Goal: Information Seeking & Learning: Understand process/instructions

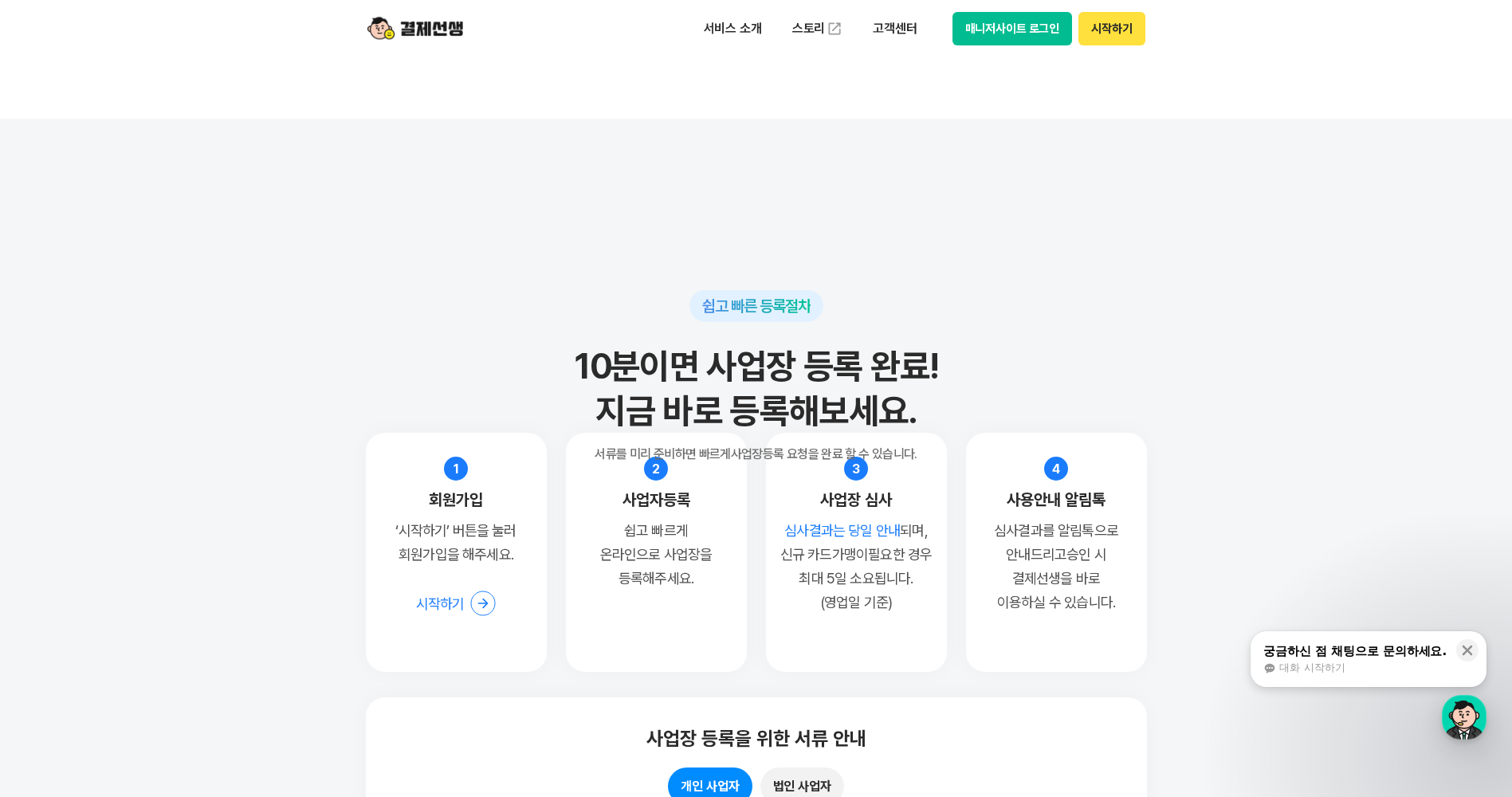
scroll to position [14206, 0]
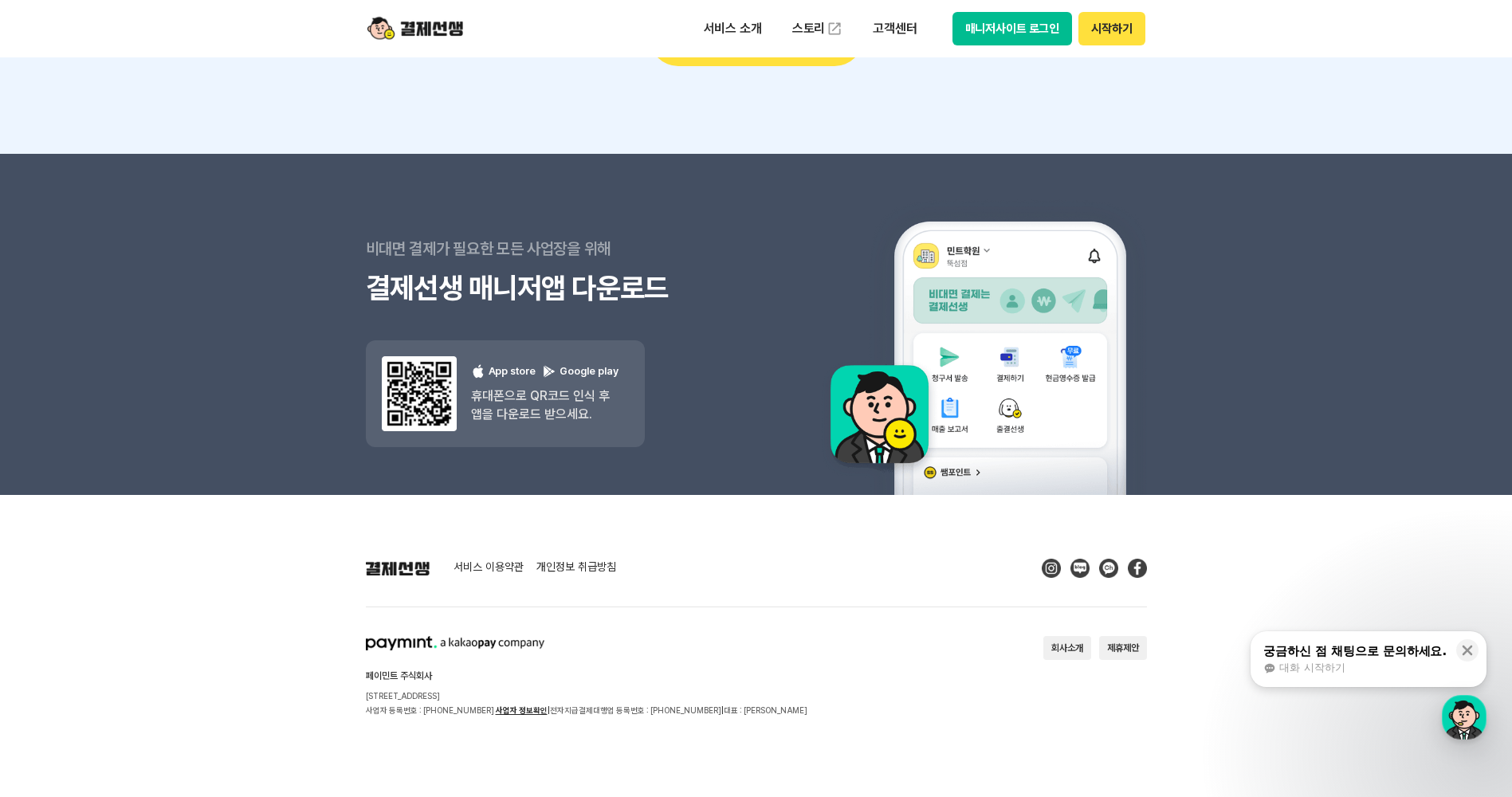
click at [899, 631] on div "서비스 이용약관 개인정보 취급방침 페이민트 주식회사 [STREET_ADDRESS] 사업자 등록번호 : [PHONE_NUMBER] 사업자 정보확…" at bounding box center [757, 637] width 781 height 159
click at [470, 567] on link "서비스 이용약관" at bounding box center [488, 568] width 70 height 14
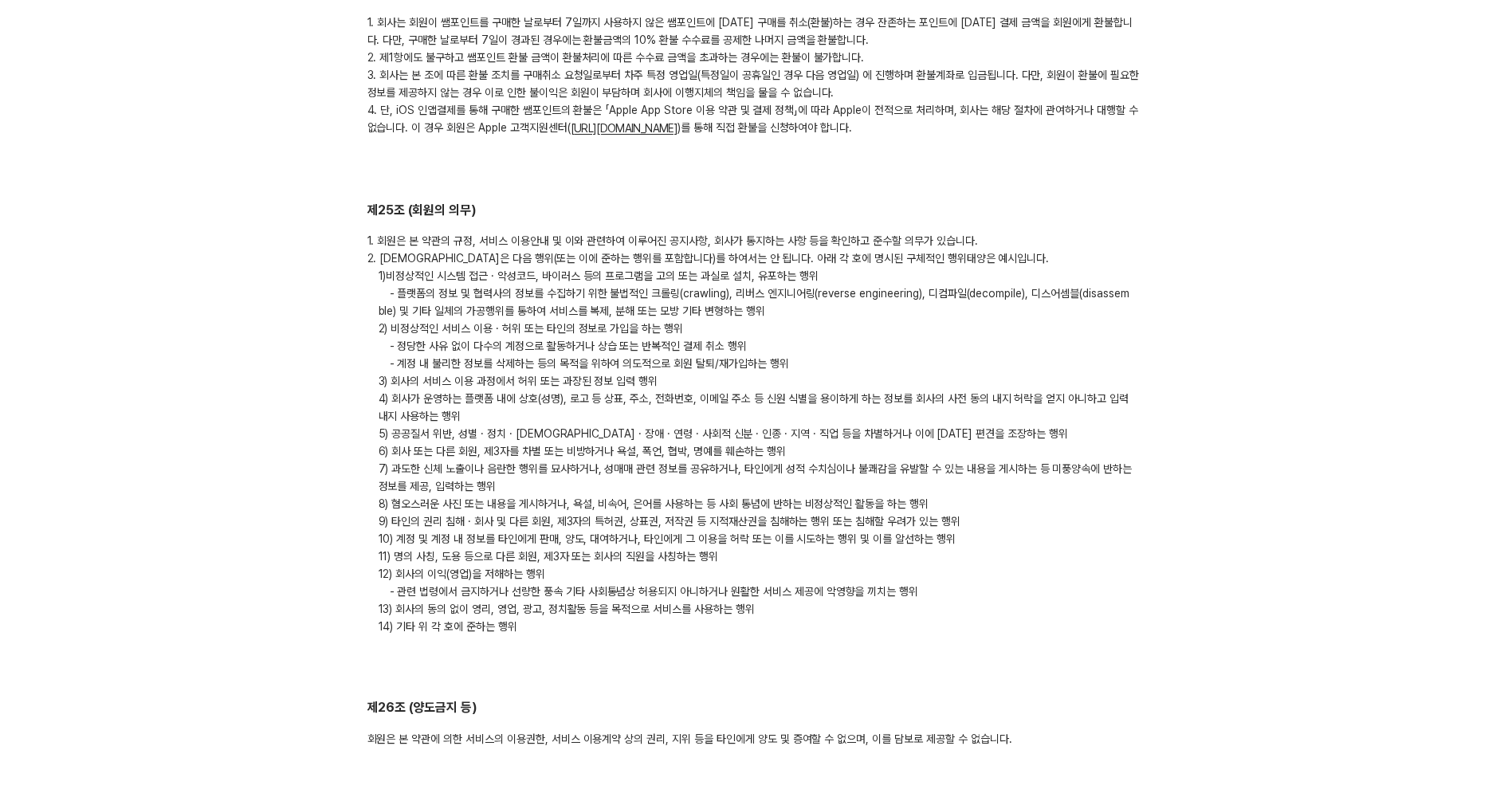
scroll to position [8004, 0]
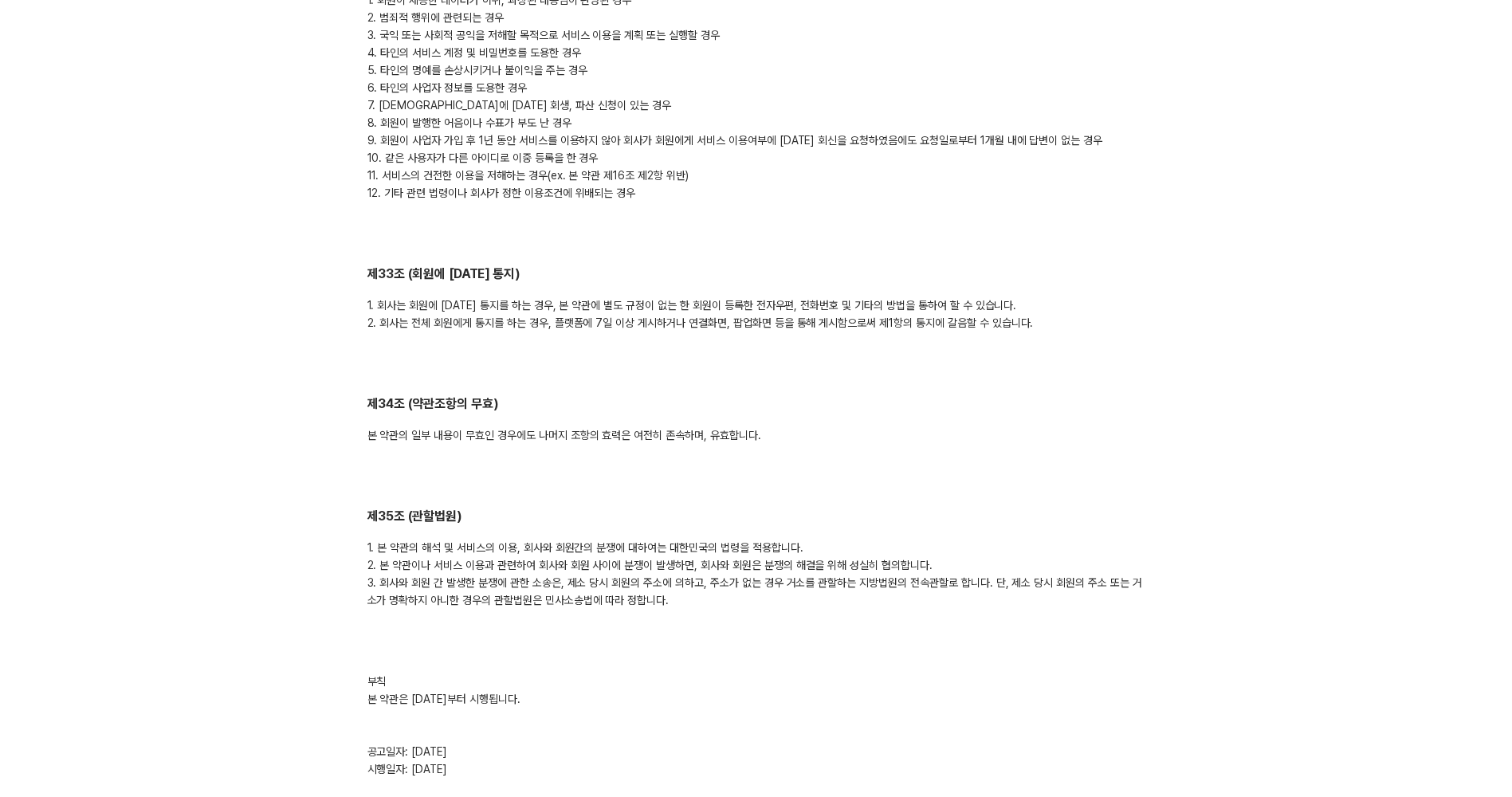
drag, startPoint x: 1120, startPoint y: 525, endPoint x: 1105, endPoint y: 517, distance: 17.0
click at [1122, 539] on div "1. 본 약관의 해석 및 서비스의 이용, 회사와 회원간의 분쟁에 대하여는 대한민국의 법령을 적용합니다. 2. 본 약관이나 서비스 이용과 관련하…" at bounding box center [756, 574] width 778 height 70
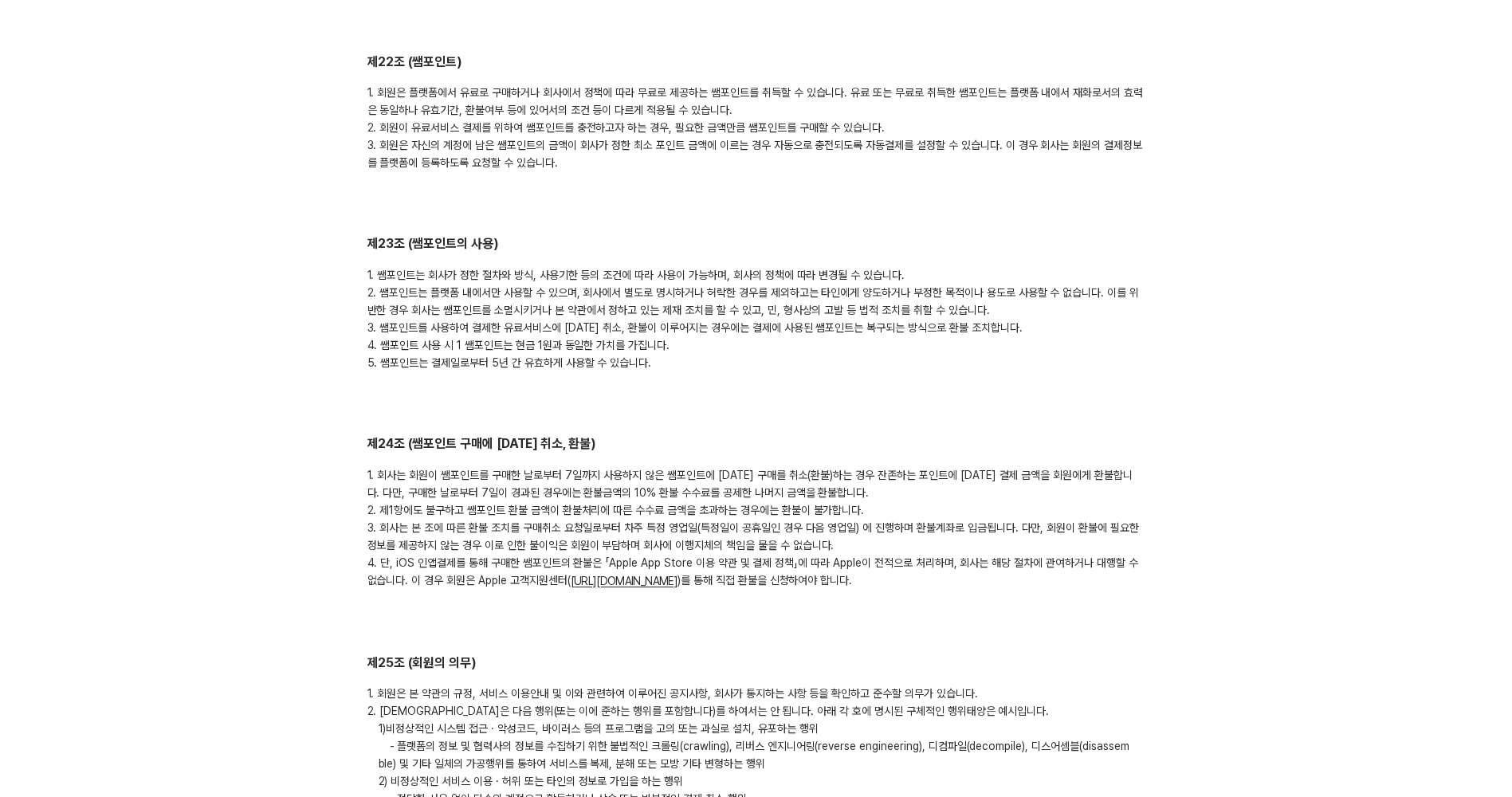
scroll to position [4657, 0]
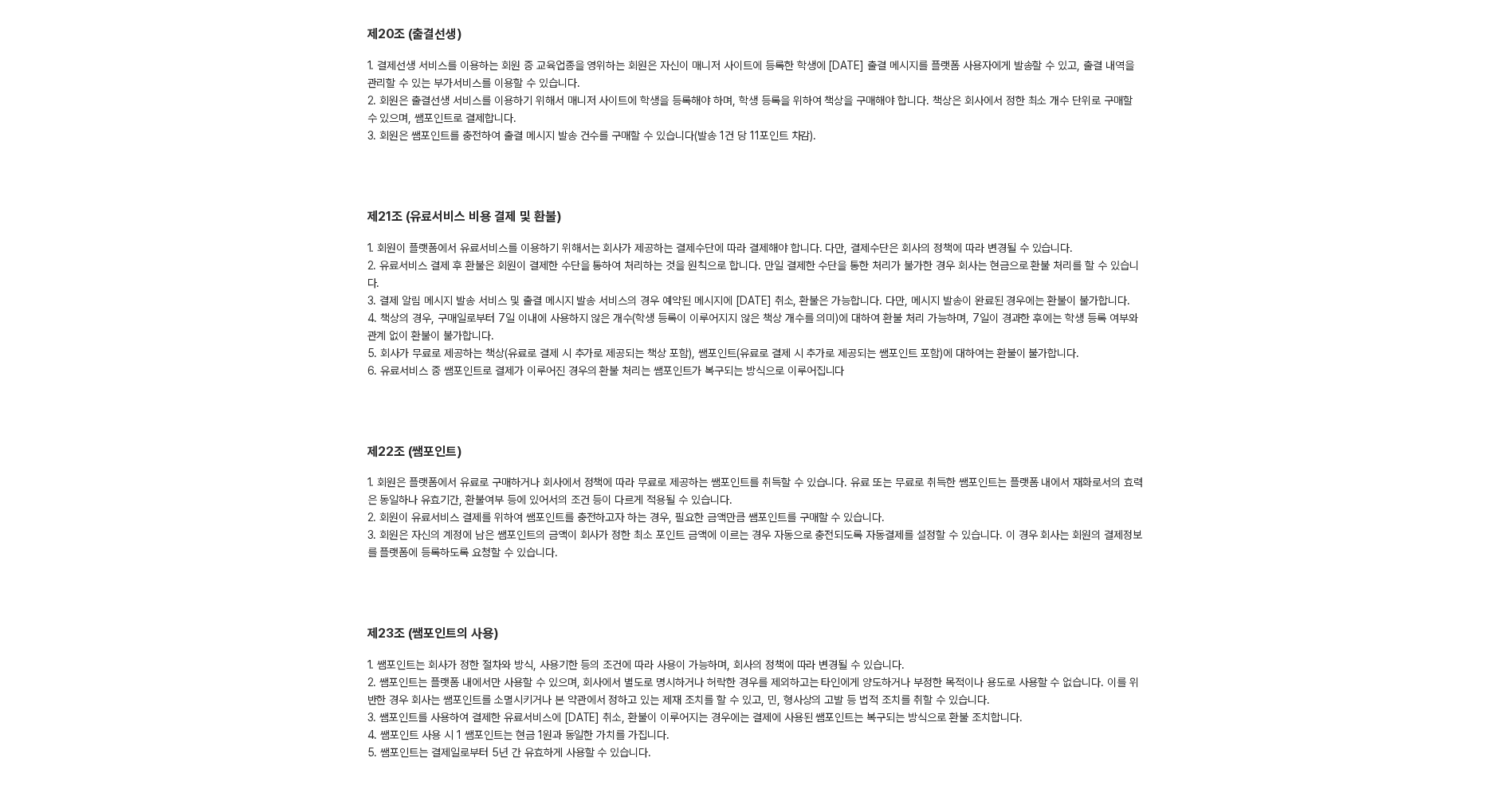
click at [825, 331] on div "1. 회원이 플랫폼에서 유료서비스를 이용하기 위해서는 회사가 제공하는 결제수단에 따라 결제해야 합니다. 다만, 결제수단은 회사의 정책에 따라 …" at bounding box center [756, 309] width 778 height 140
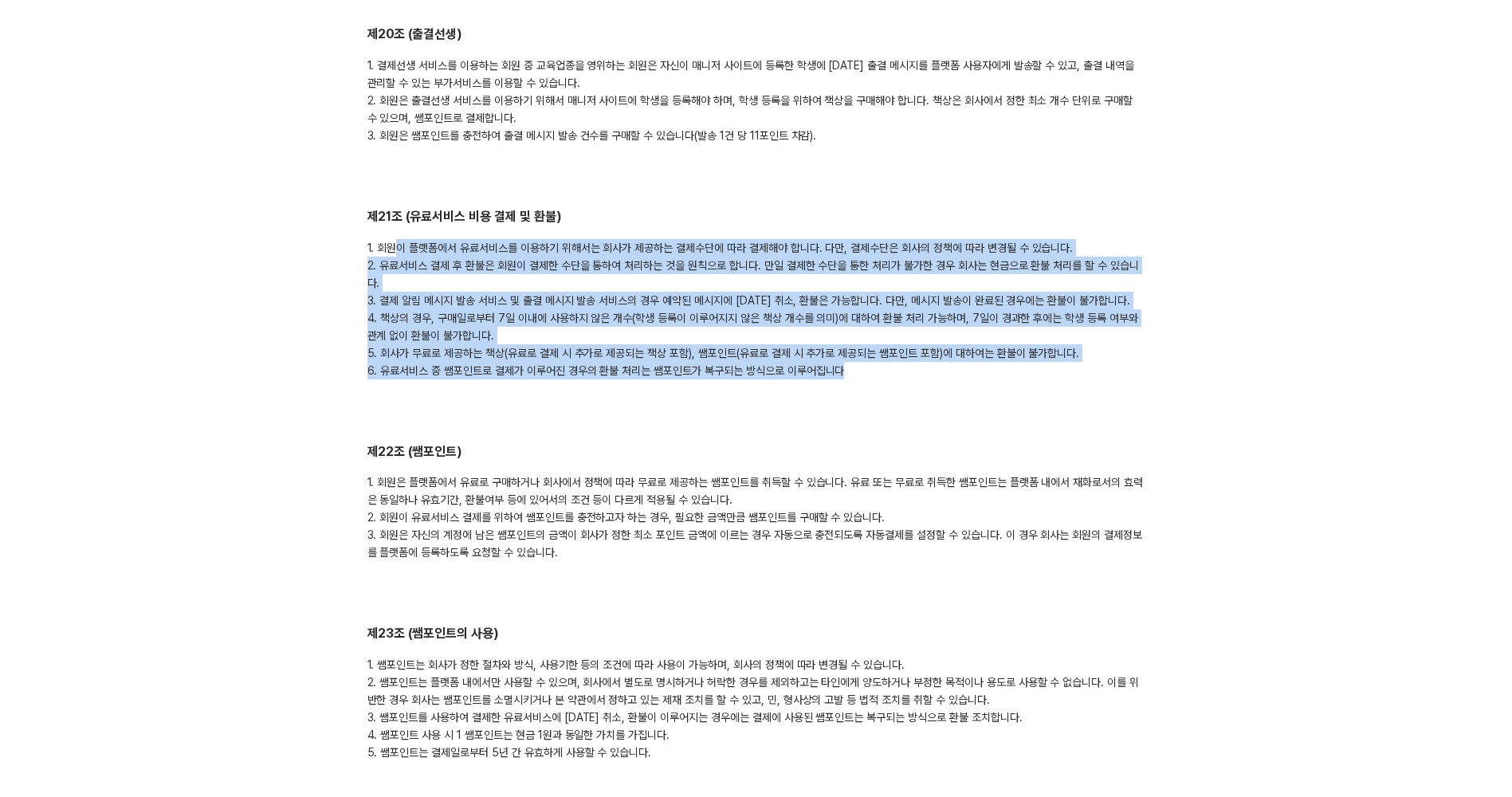
drag, startPoint x: 852, startPoint y: 337, endPoint x: 399, endPoint y: 207, distance: 471.3
click at [399, 239] on div "1. 회원이 플랫폼에서 유료서비스를 이용하기 위해서는 회사가 제공하는 결제수단에 따라 결제해야 합니다. 다만, 결제수단은 회사의 정책에 따라 …" at bounding box center [756, 309] width 778 height 140
drag, startPoint x: 399, startPoint y: 207, endPoint x: 472, endPoint y: 312, distance: 127.9
click at [472, 312] on div "1. 회원이 플랫폼에서 유료서비스를 이용하기 위해서는 회사가 제공하는 결제수단에 따라 결제해야 합니다. 다만, 결제수단은 회사의 정책에 따라 …" at bounding box center [756, 309] width 778 height 140
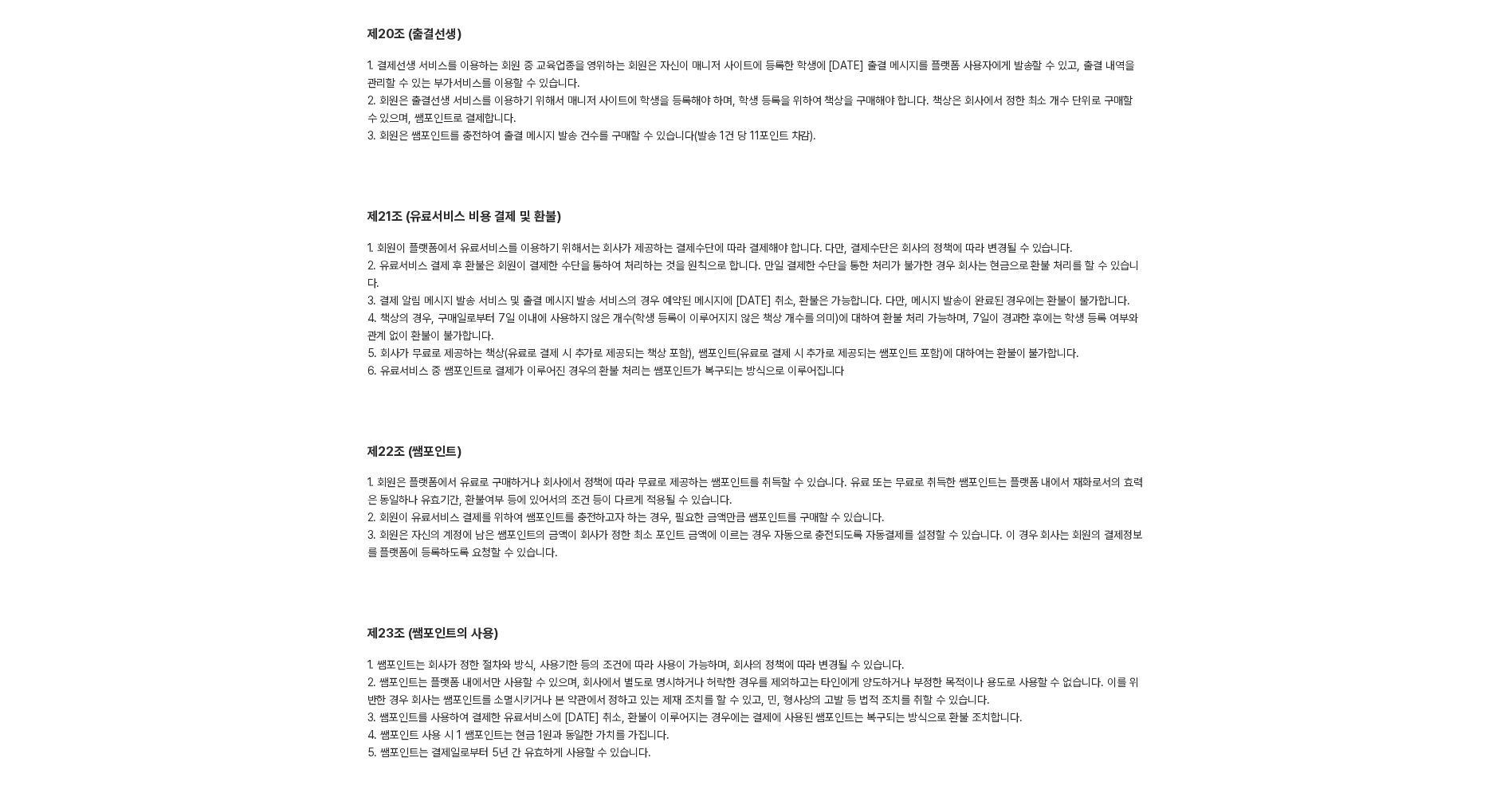
click at [538, 337] on div "1. 회원이 플랫폼에서 유료서비스를 이용하기 위해서는 회사가 제공하는 결제수단에 따라 결제해야 합니다. 다만, 결제수단은 회사의 정책에 따라 …" at bounding box center [756, 309] width 778 height 140
click at [509, 334] on div "1. 회원이 플랫폼에서 유료서비스를 이용하기 위해서는 회사가 제공하는 결제수단에 따라 결제해야 합니다. 다만, 결제수단은 회사의 정책에 따라 …" at bounding box center [756, 309] width 778 height 140
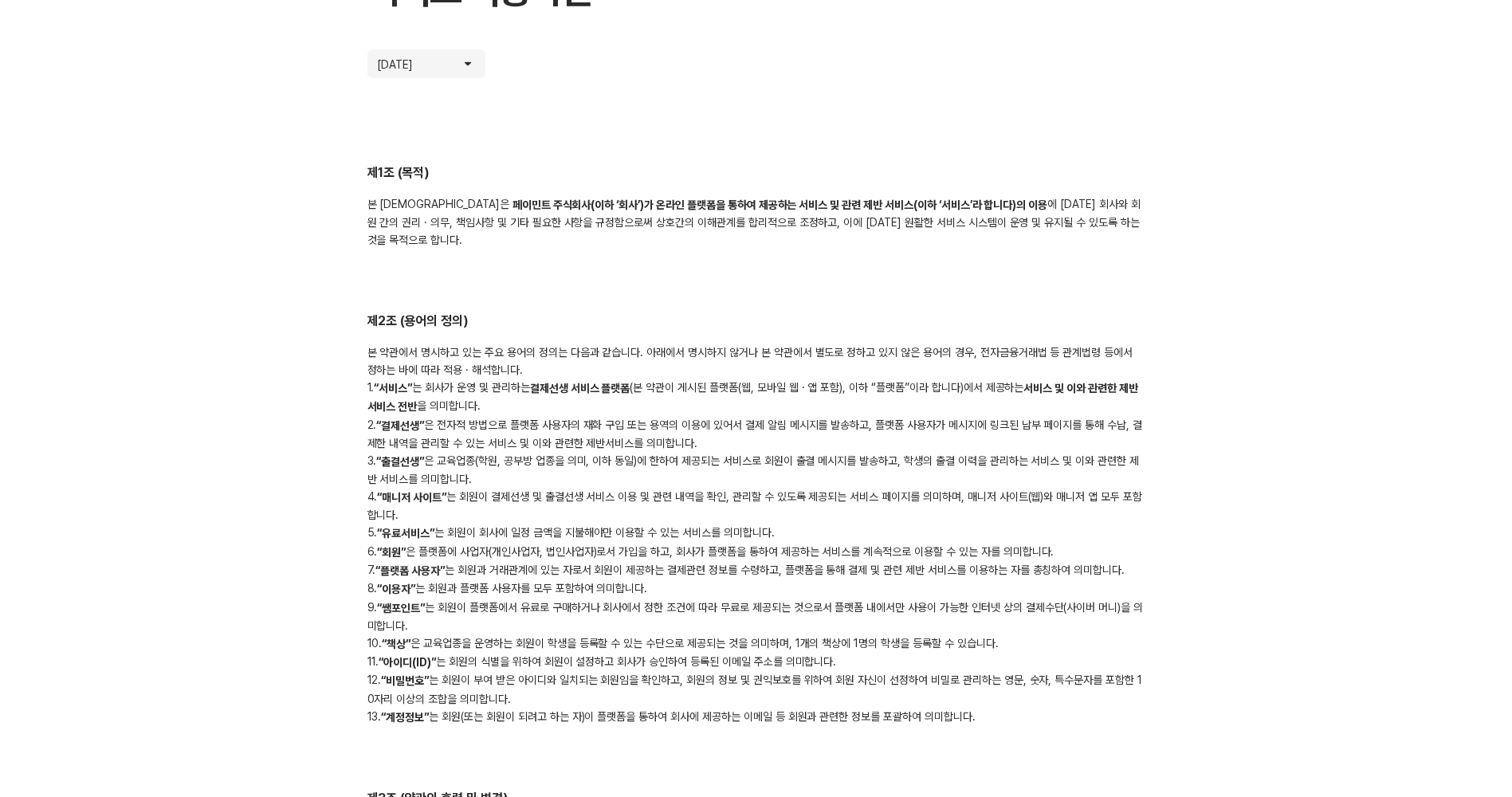
scroll to position [194, 0]
click at [1051, 314] on h2 "제2조 (용어의 정의)" at bounding box center [756, 323] width 778 height 19
